Goal: Task Accomplishment & Management: Use online tool/utility

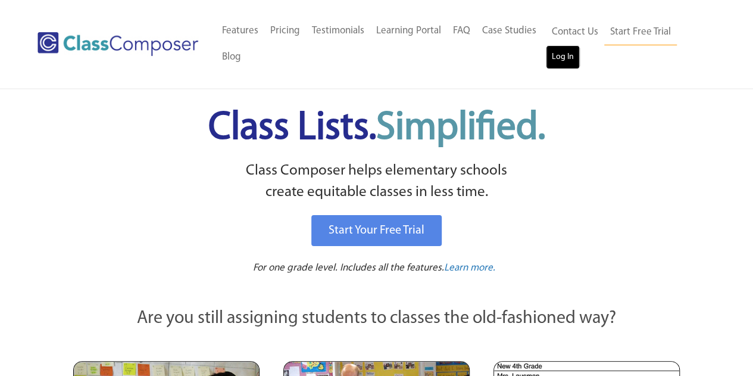
click at [559, 58] on link "Log In" at bounding box center [563, 57] width 34 height 24
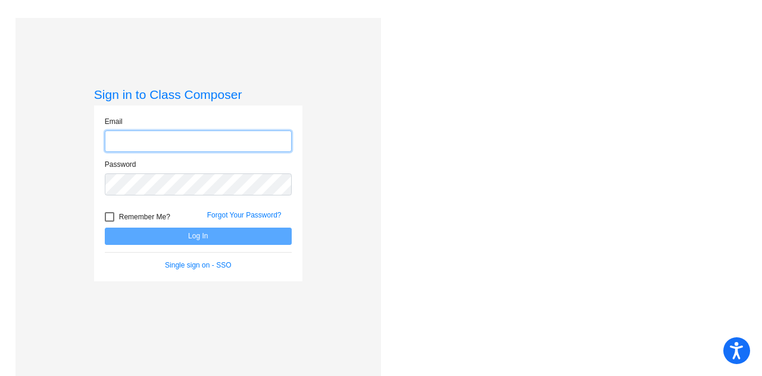
type input "[EMAIL_ADDRESS][PERSON_NAME][DOMAIN_NAME]"
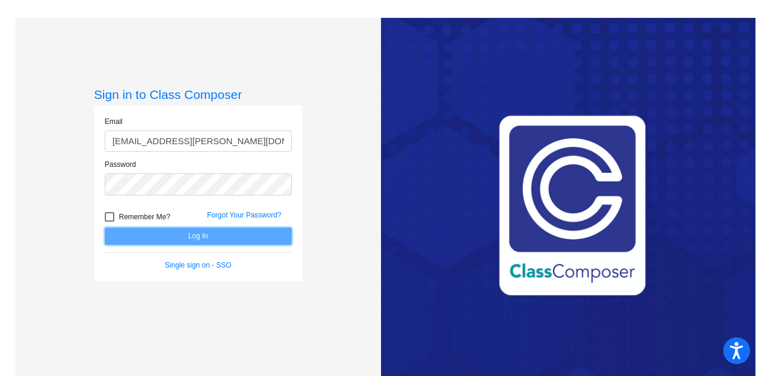
click at [197, 243] on button "Log In" at bounding box center [198, 235] width 187 height 17
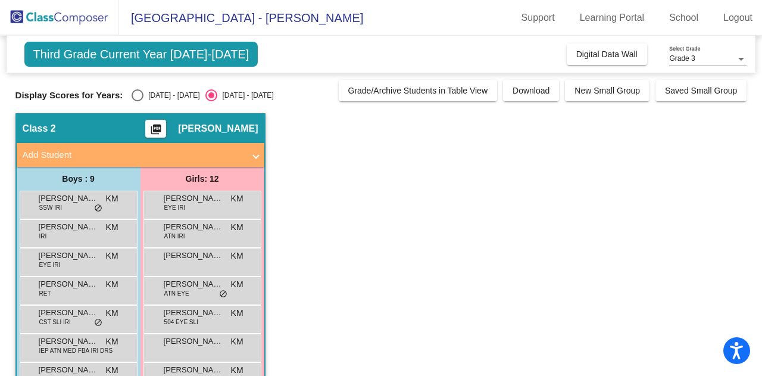
click at [142, 93] on div "Select an option" at bounding box center [138, 95] width 12 height 12
click at [138, 101] on input "2024 - 2025" at bounding box center [137, 101] width 1 height 1
radio input "true"
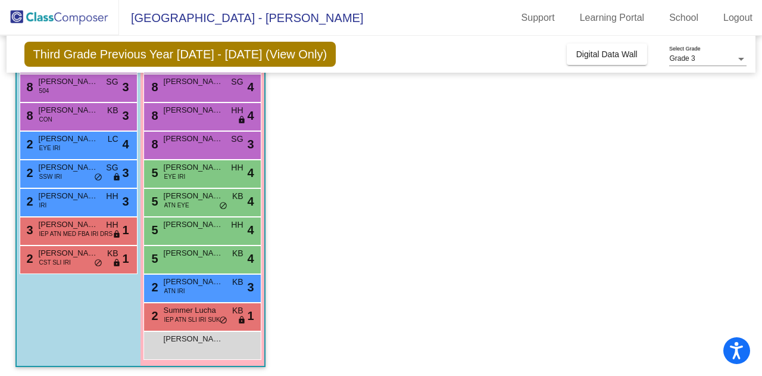
scroll to position [176, 0]
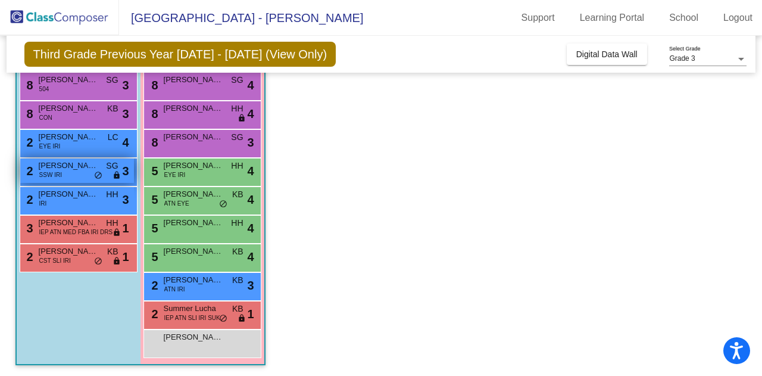
click at [51, 168] on span "Bauer Myers" at bounding box center [69, 166] width 60 height 12
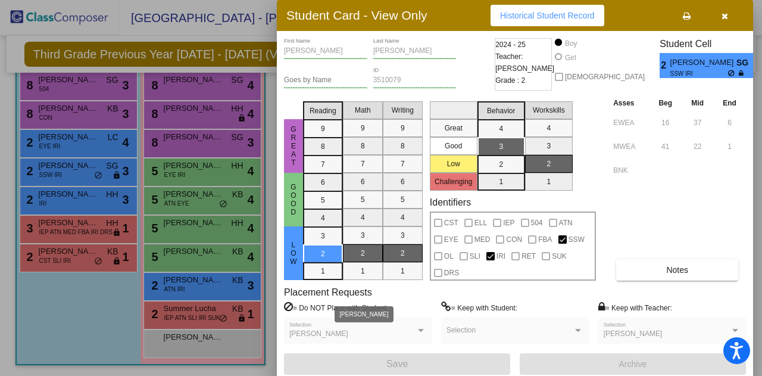
click at [421, 328] on div at bounding box center [421, 330] width 11 height 8
click at [719, 15] on button "button" at bounding box center [725, 15] width 38 height 21
